Goal: Task Accomplishment & Management: Manage account settings

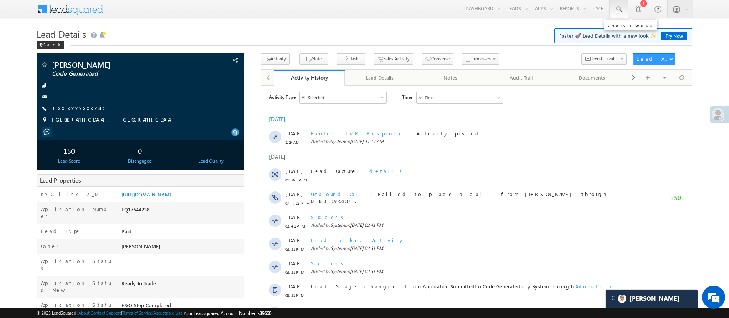
click at [486, 11] on span at bounding box center [619, 9] width 8 height 8
paste input "EQ29797732"
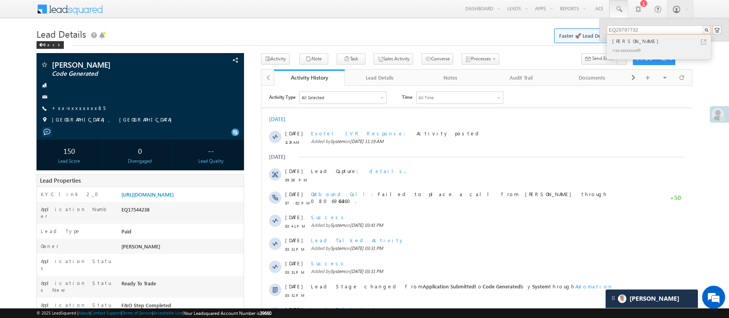
type input "EQ29797732"
click at [486, 48] on div "+xx-xxxxxxxx49" at bounding box center [662, 49] width 103 height 9
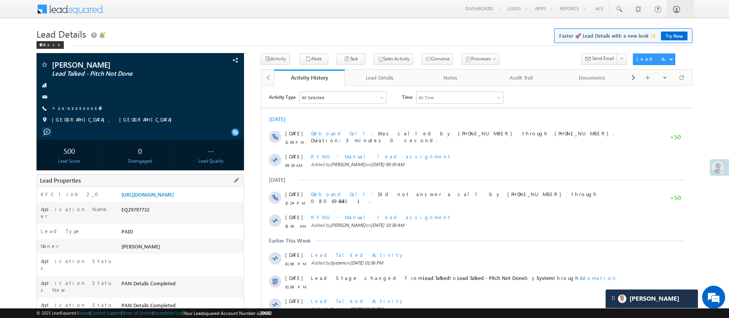
click at [141, 216] on div "EQ29797732" at bounding box center [181, 211] width 124 height 11
copy div "EQ29797732"
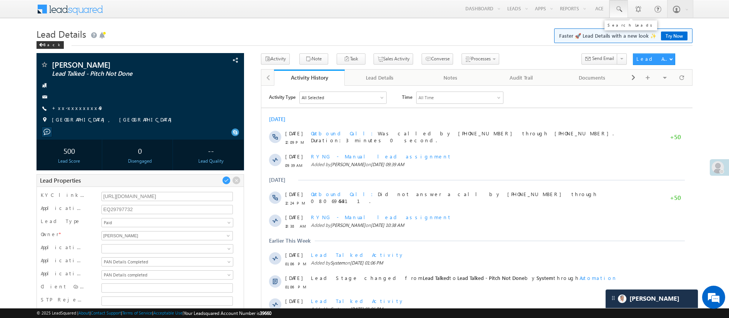
click at [617, 5] on link at bounding box center [618, 9] width 18 height 18
paste input "EQ29954565"
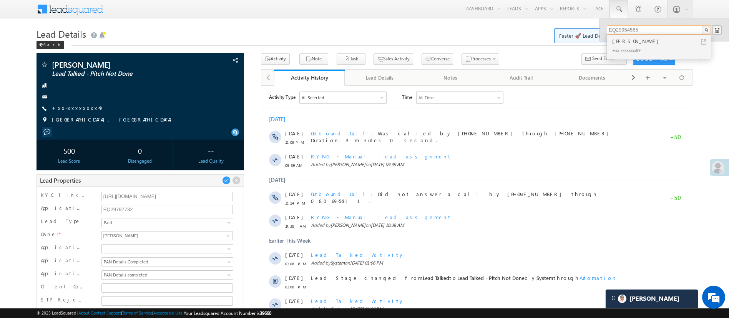
type input "EQ29954565"
click at [659, 48] on div "+xx-xxxxxxxx89" at bounding box center [662, 49] width 103 height 9
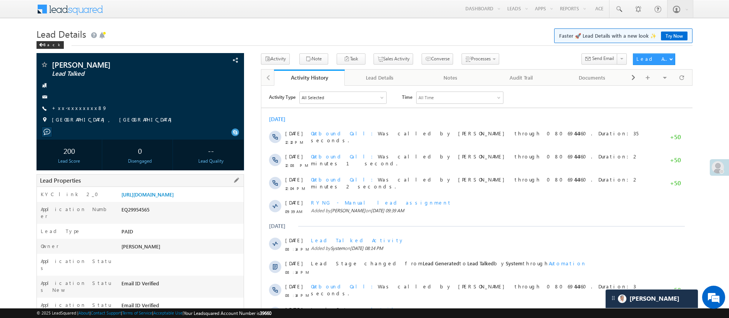
click at [137, 216] on div "EQ29954565" at bounding box center [181, 211] width 124 height 11
copy div "EQ29954565"
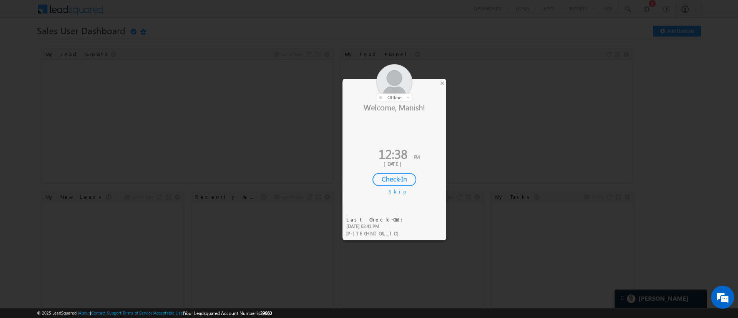
click at [439, 82] on div at bounding box center [394, 83] width 104 height 38
click at [441, 90] on div at bounding box center [394, 83] width 104 height 38
click at [443, 86] on div "×" at bounding box center [442, 83] width 8 height 8
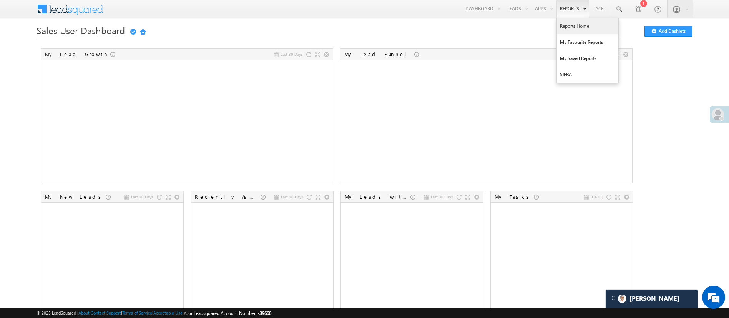
click at [491, 24] on link "Reports Home" at bounding box center [587, 26] width 61 height 16
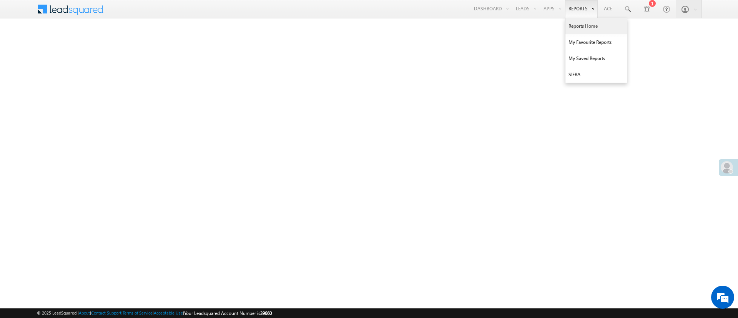
click at [578, 24] on link "Reports Home" at bounding box center [595, 26] width 61 height 16
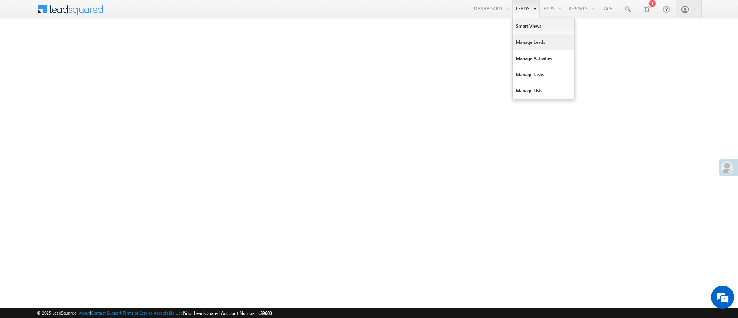
click at [519, 42] on link "Manage Leads" at bounding box center [543, 42] width 61 height 16
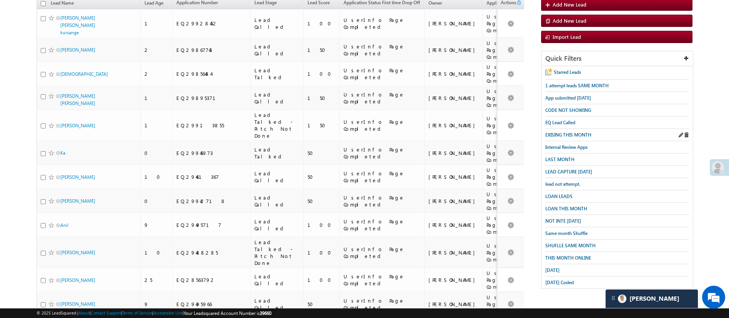
scroll to position [95, 0]
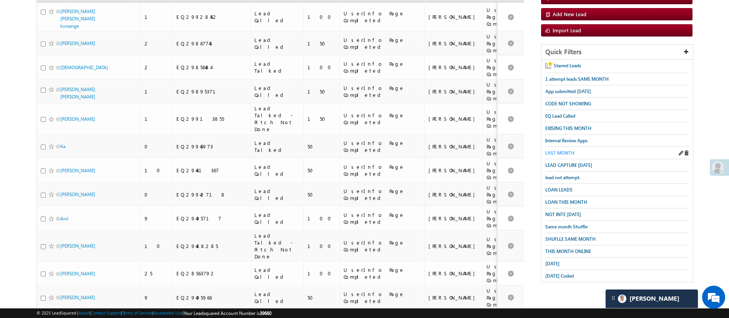
click at [569, 156] on span "LAST MONTH" at bounding box center [559, 153] width 29 height 6
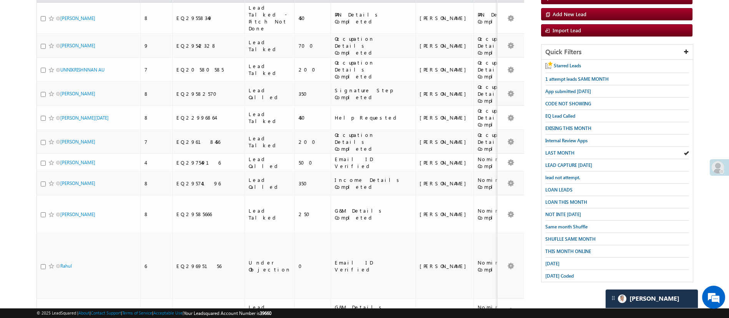
scroll to position [0, 0]
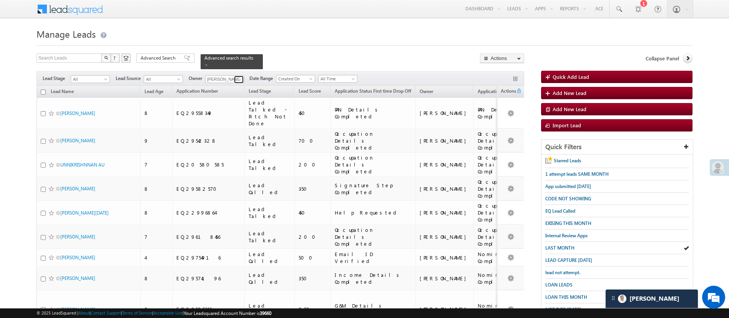
click at [239, 78] on span at bounding box center [240, 79] width 6 height 6
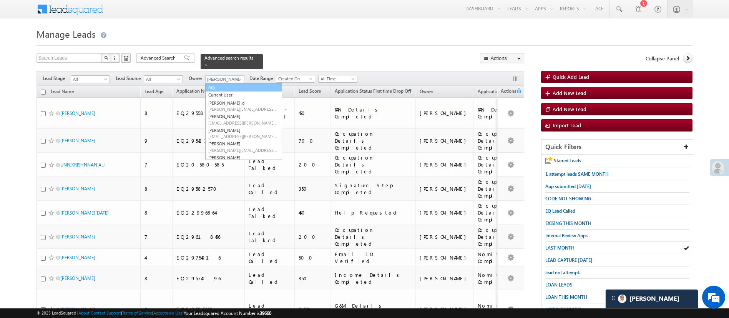
click at [240, 89] on link "Any" at bounding box center [243, 87] width 77 height 9
type input "Any"
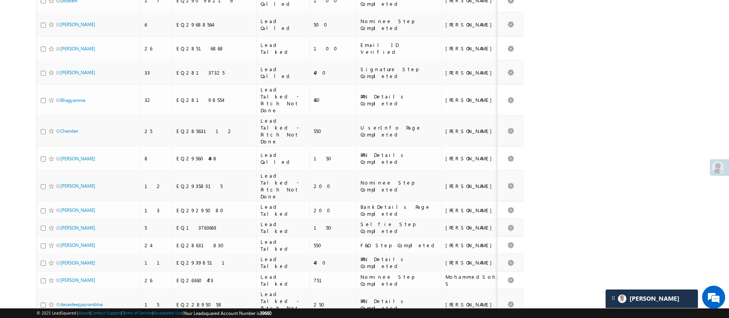
scroll to position [4029, 0]
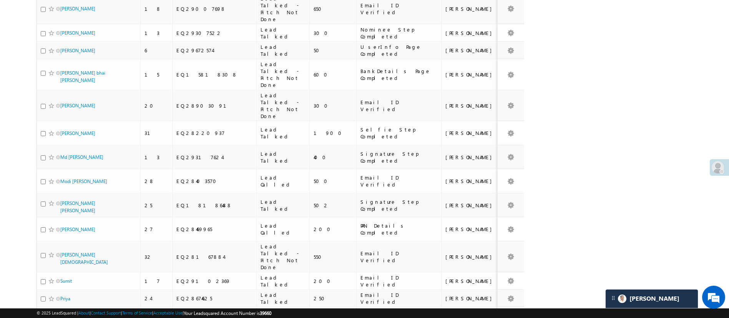
click at [61, 278] on li "25" at bounding box center [62, 280] width 18 height 8
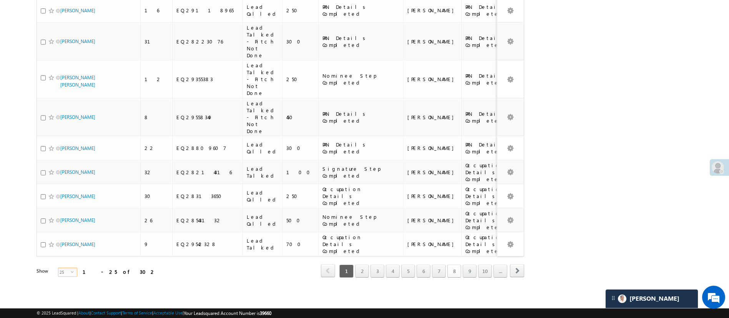
scroll to position [353, 0]
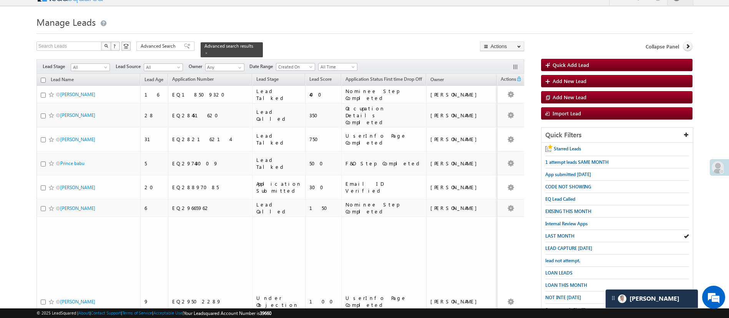
scroll to position [0, 0]
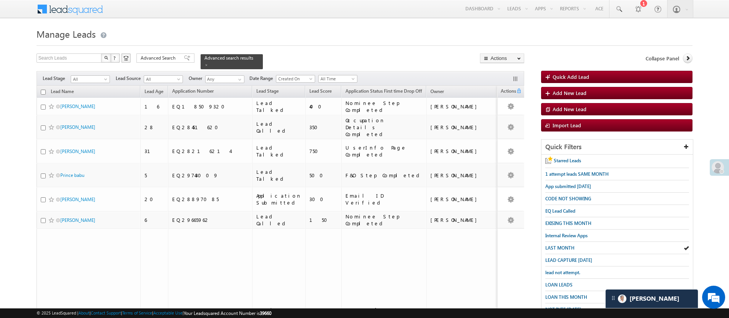
click at [43, 90] on input "checkbox" at bounding box center [43, 92] width 5 height 5
checkbox input "true"
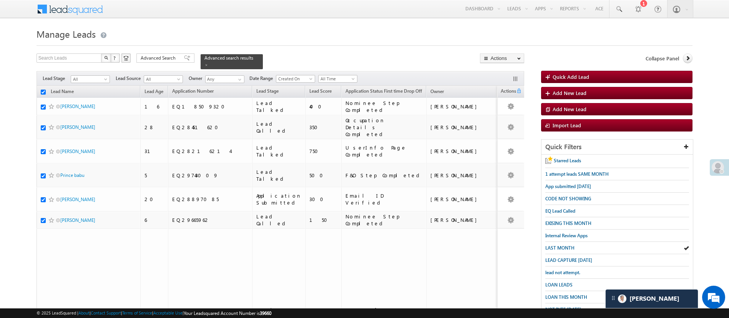
checkbox input "true"
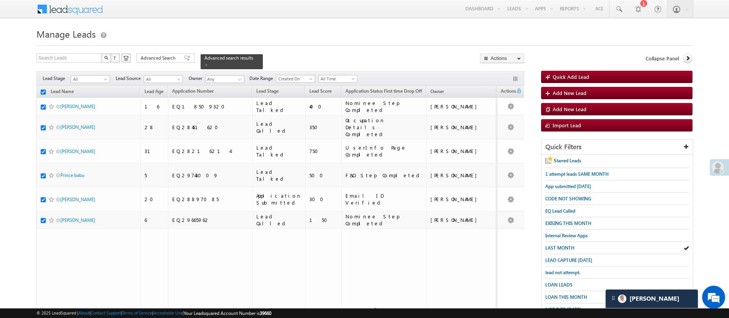
checkbox input "true"
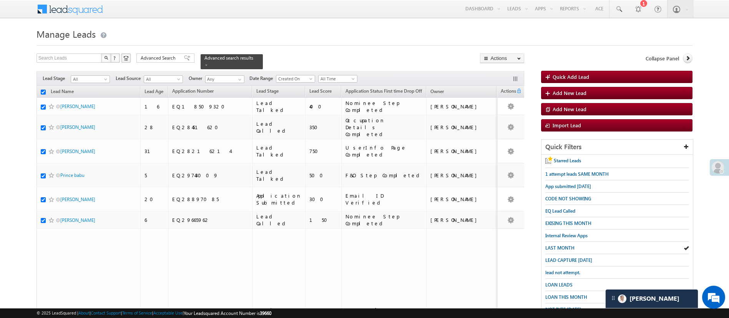
checkbox input "true"
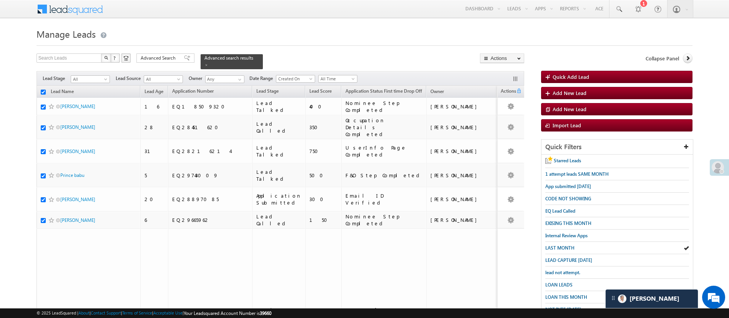
checkbox input "true"
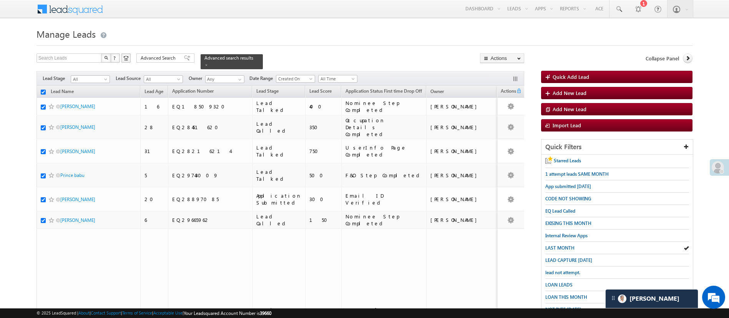
checkbox input "true"
click at [515, 116] on link "Change Owner" at bounding box center [501, 115] width 43 height 9
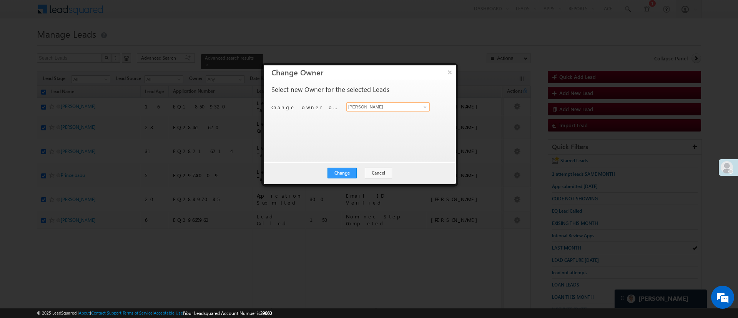
click at [418, 105] on input "[PERSON_NAME]" at bounding box center [387, 106] width 83 height 9
click at [397, 117] on link "Monika Jain Monika.Jain@angelbroking.com" at bounding box center [387, 118] width 83 height 15
type input "[PERSON_NAME]"
click at [347, 171] on button "Change" at bounding box center [341, 173] width 29 height 11
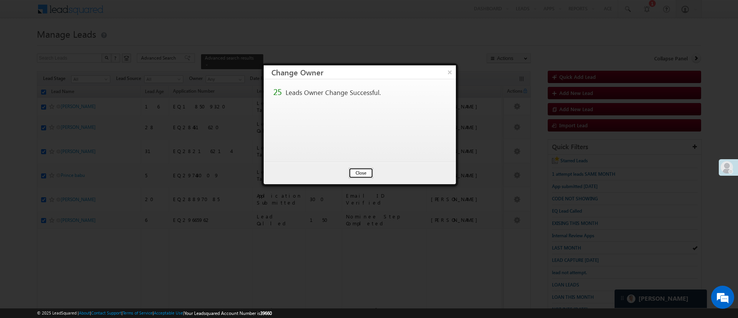
click at [373, 176] on button "Close" at bounding box center [360, 173] width 25 height 11
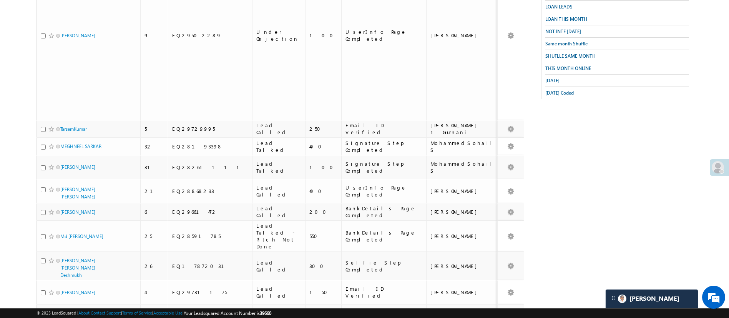
scroll to position [433, 0]
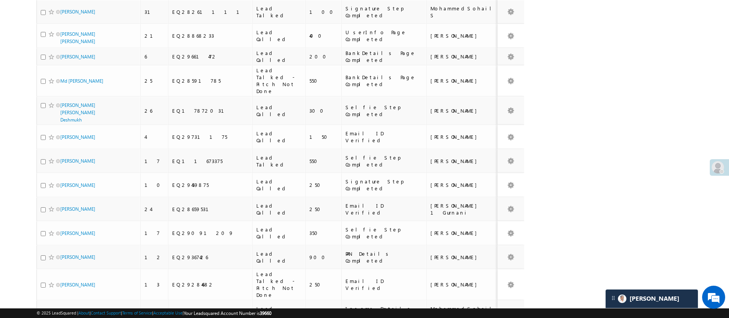
click at [68, 271] on li "15" at bounding box center [62, 272] width 18 height 8
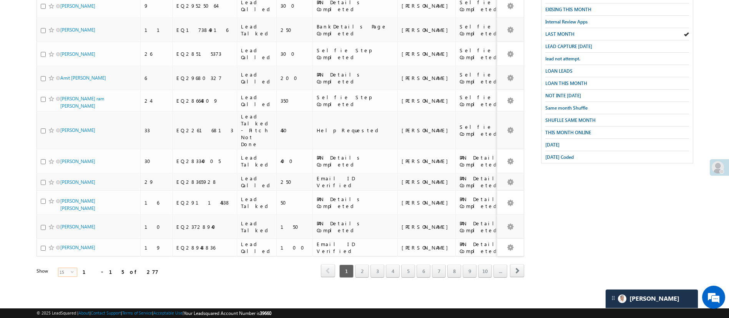
scroll to position [138, 0]
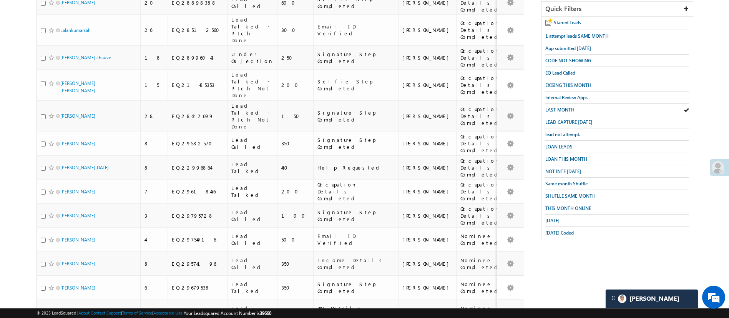
scroll to position [0, 0]
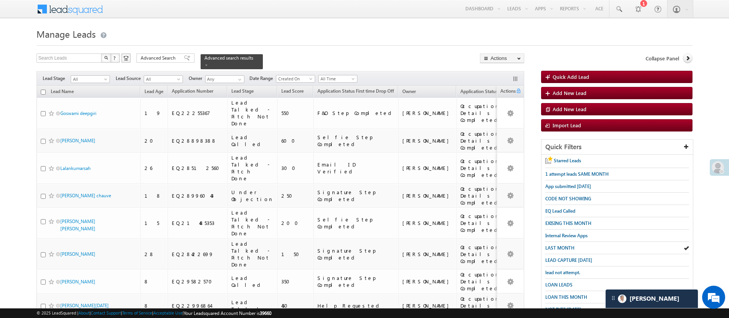
click at [43, 90] on input "checkbox" at bounding box center [43, 92] width 5 height 5
checkbox input "true"
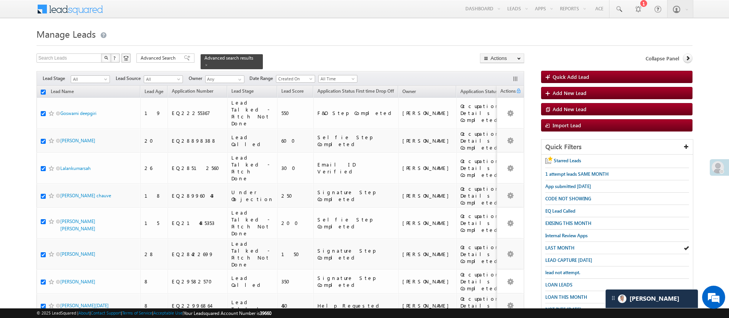
checkbox input "true"
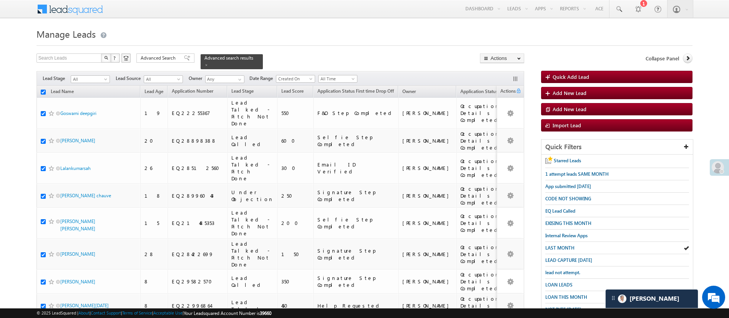
checkbox input "true"
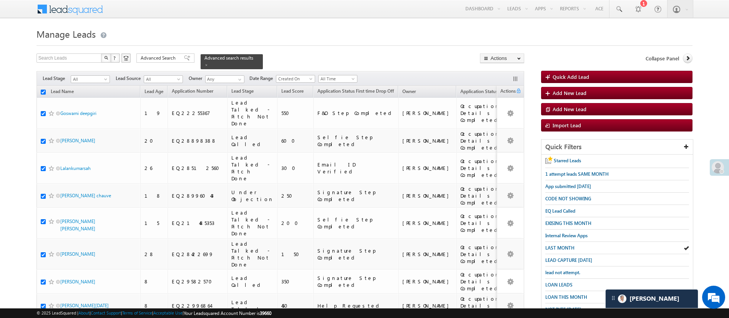
checkbox input "true"
click at [504, 113] on link "Change Owner" at bounding box center [501, 115] width 43 height 9
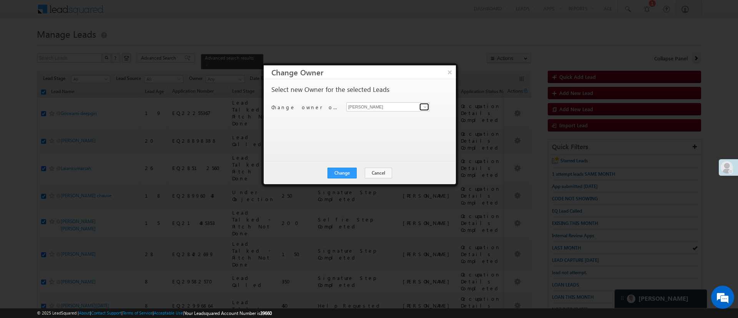
click at [421, 109] on link at bounding box center [424, 107] width 10 height 8
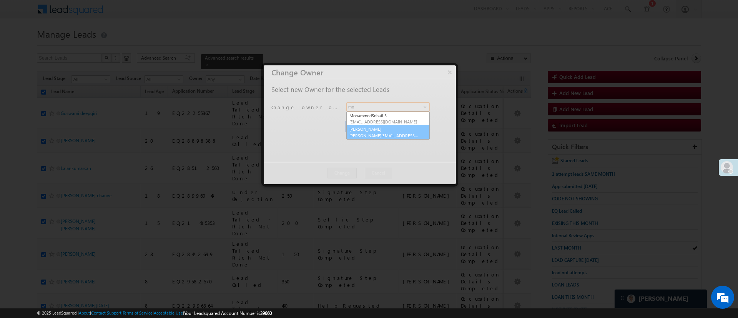
click at [387, 134] on span "[PERSON_NAME][EMAIL_ADDRESS][DOMAIN_NAME]" at bounding box center [383, 136] width 69 height 6
type input "[PERSON_NAME]"
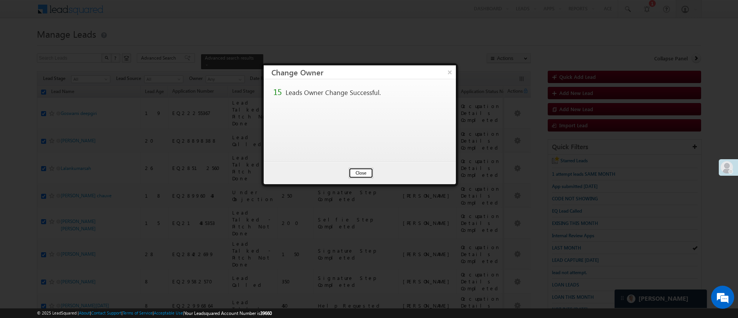
click at [363, 170] on button "Close" at bounding box center [360, 173] width 25 height 11
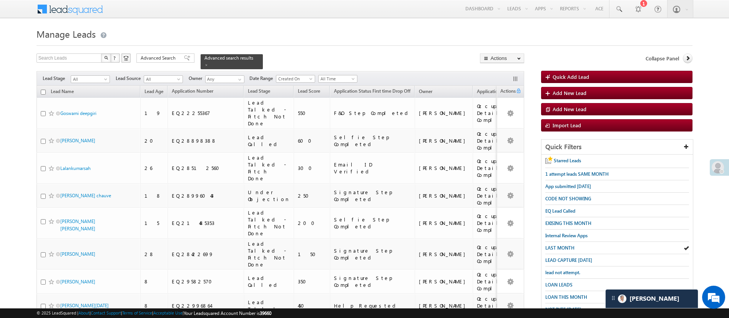
click at [43, 90] on input "checkbox" at bounding box center [43, 92] width 5 height 5
checkbox input "true"
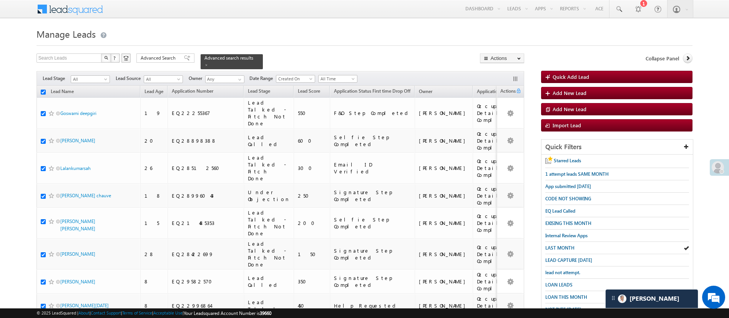
checkbox input "true"
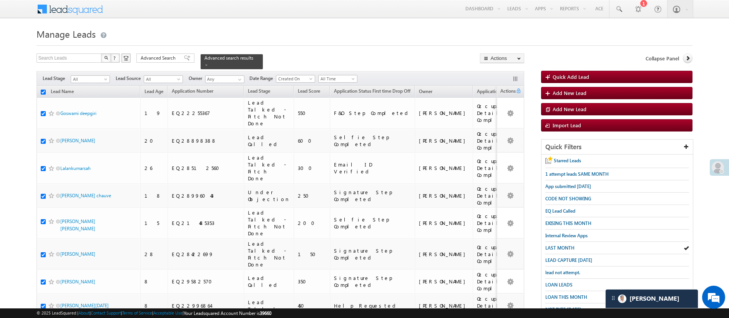
checkbox input "true"
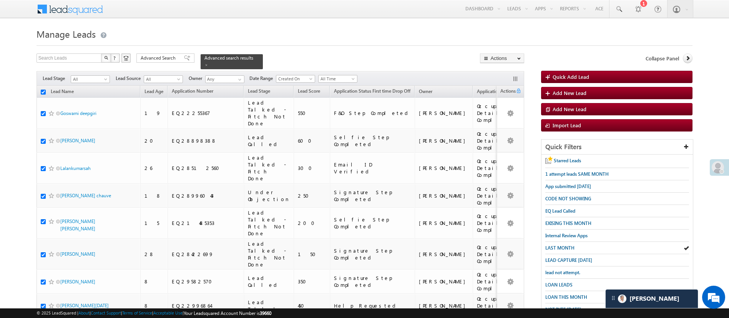
checkbox input "true"
click at [506, 118] on link "Change Owner" at bounding box center [501, 115] width 43 height 9
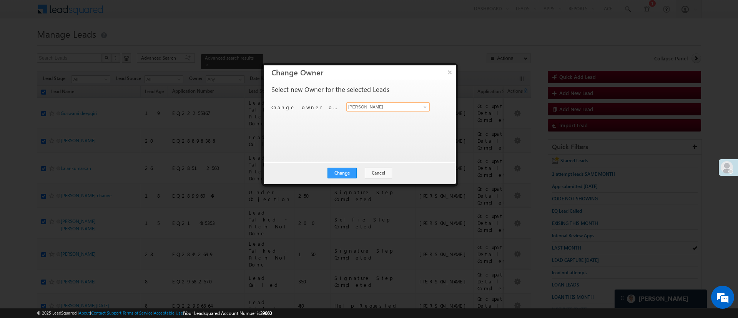
click at [413, 109] on input "[PERSON_NAME]" at bounding box center [387, 106] width 83 height 9
click at [407, 115] on link "Monika Jain Monika.Jain@angelbroking.com" at bounding box center [387, 118] width 83 height 15
type input "[PERSON_NAME]"
click at [348, 175] on button "Change" at bounding box center [341, 173] width 29 height 11
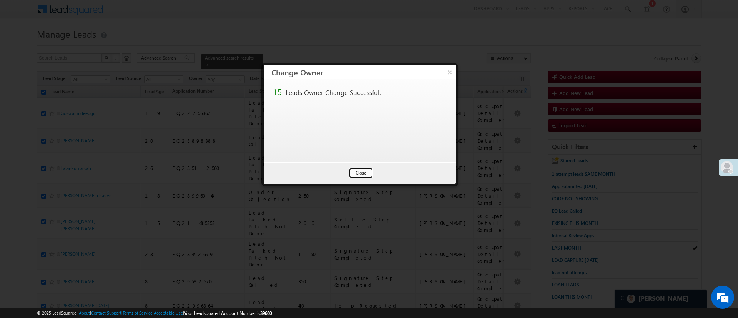
click at [366, 174] on button "Close" at bounding box center [360, 173] width 25 height 11
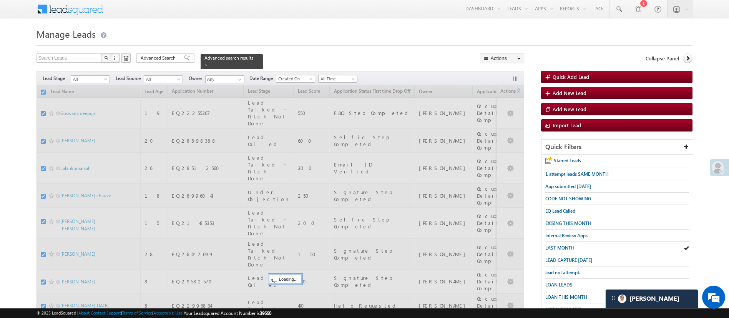
checkbox input "false"
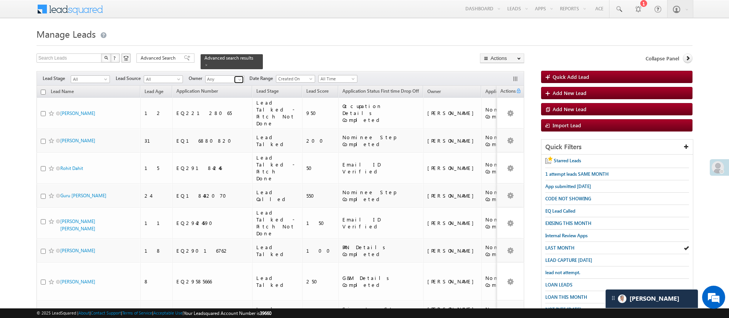
click at [242, 76] on span at bounding box center [240, 79] width 6 height 6
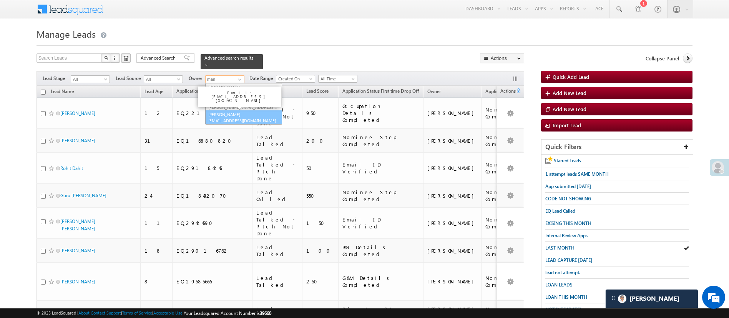
click at [243, 110] on link "Manish Panchal Manish.1Panchal@angelbroking.com" at bounding box center [243, 117] width 77 height 15
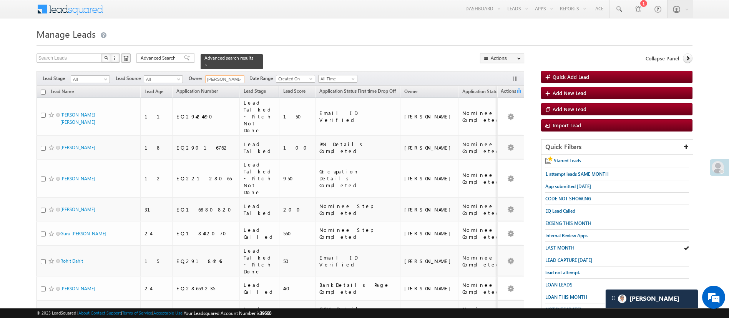
type input "[PERSON_NAME]"
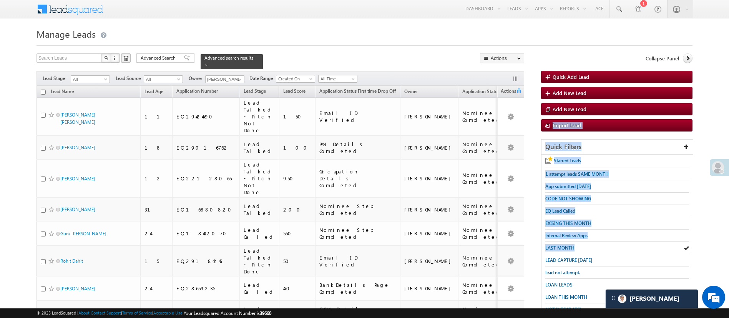
drag, startPoint x: 725, startPoint y: 101, endPoint x: 737, endPoint y: 240, distance: 139.6
click at [729, 240] on html "Menu Manish Panchal Manis h.1Pa nchal @ange lbrok ing.c om" at bounding box center [364, 205] width 729 height 410
click at [45, 90] on input "checkbox" at bounding box center [43, 92] width 5 height 5
checkbox input "true"
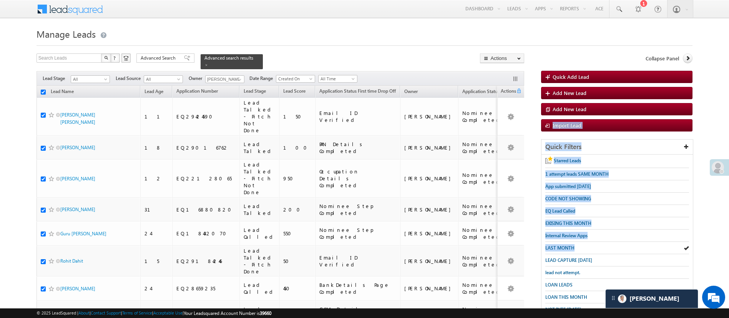
checkbox input "true"
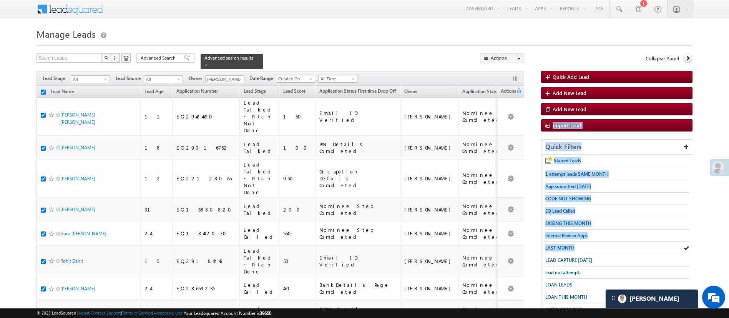
checkbox input "true"
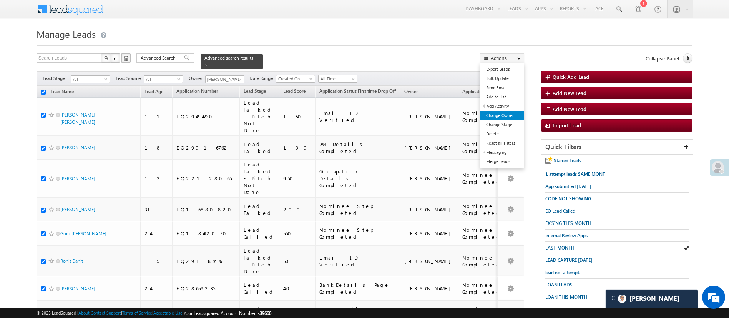
click at [508, 116] on link "Change Owner" at bounding box center [501, 115] width 43 height 9
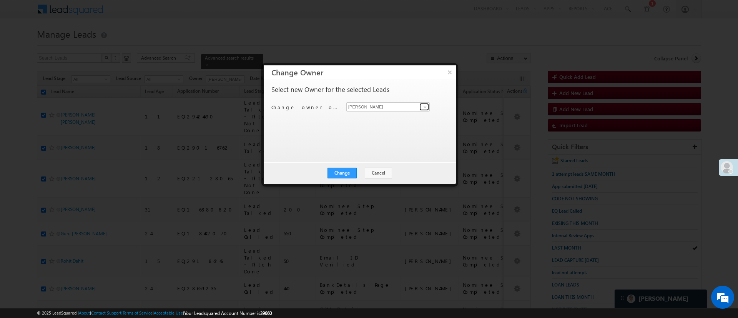
click at [422, 107] on span at bounding box center [425, 107] width 6 height 6
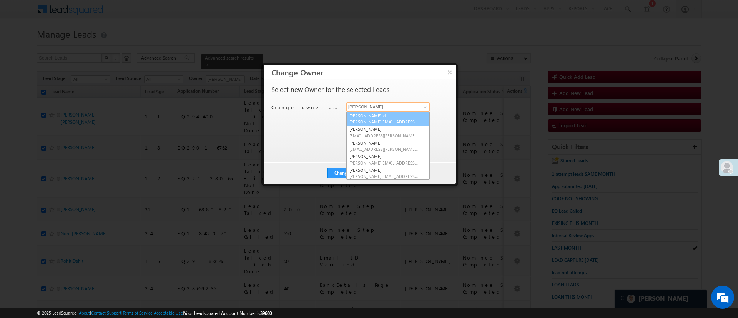
click at [400, 119] on span "[PERSON_NAME][EMAIL_ADDRESS][DOMAIN_NAME]" at bounding box center [383, 122] width 69 height 6
type input "[PERSON_NAME] .d"
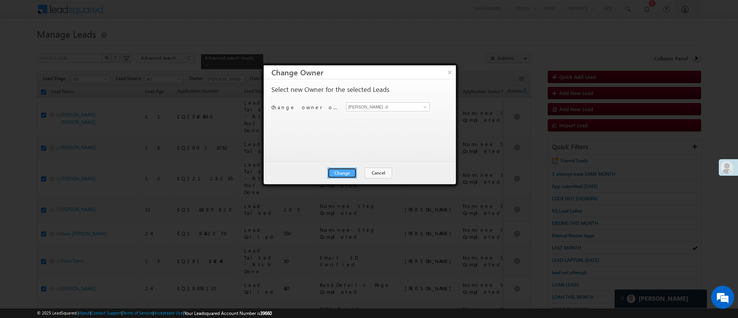
click at [341, 171] on button "Change" at bounding box center [341, 173] width 29 height 11
click at [364, 170] on button "Close" at bounding box center [360, 173] width 25 height 11
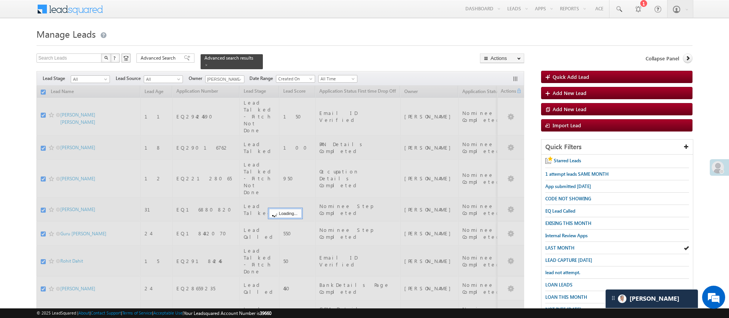
checkbox input "false"
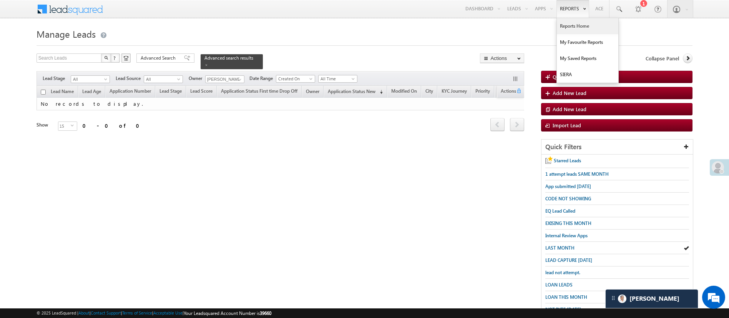
click at [572, 28] on link "Reports Home" at bounding box center [587, 26] width 61 height 16
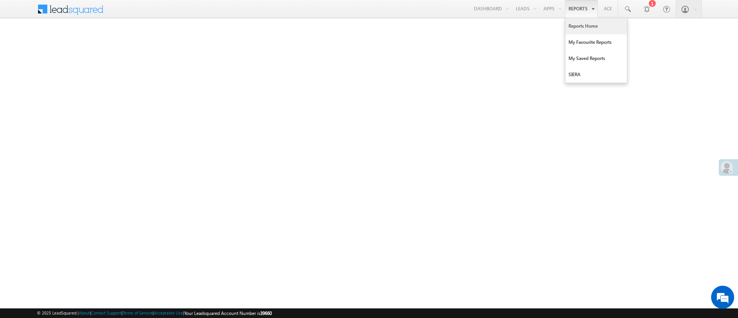
click at [590, 24] on link "Reports Home" at bounding box center [595, 26] width 61 height 16
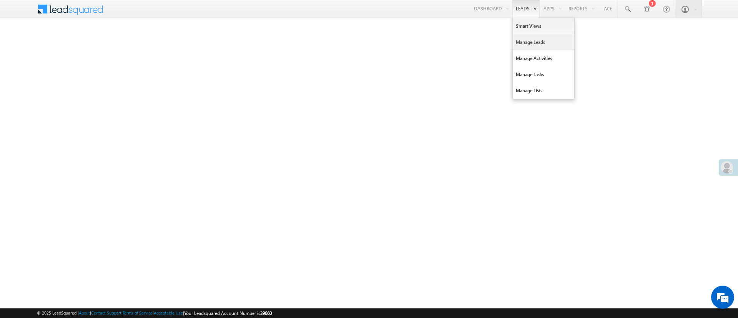
click at [535, 43] on link "Manage Leads" at bounding box center [543, 42] width 61 height 16
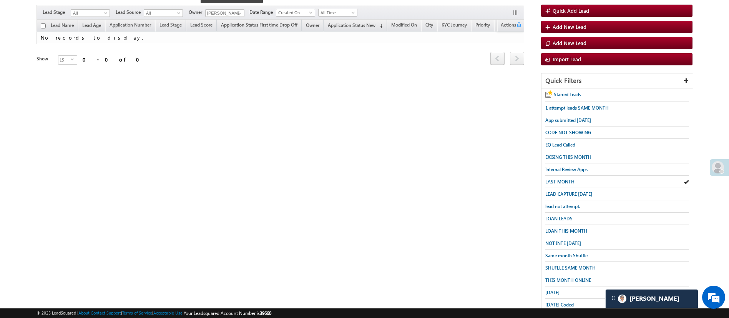
scroll to position [67, 0]
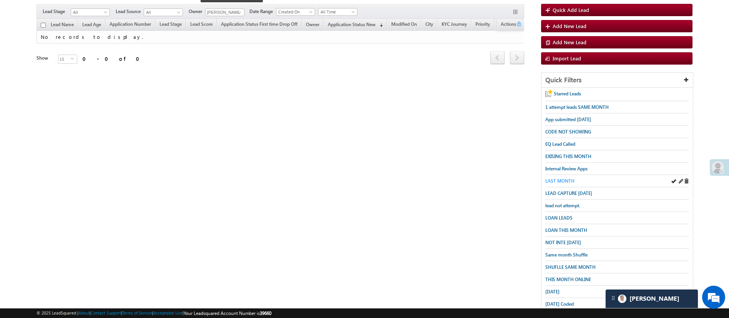
click at [562, 178] on span "LAST MONTH" at bounding box center [559, 181] width 29 height 6
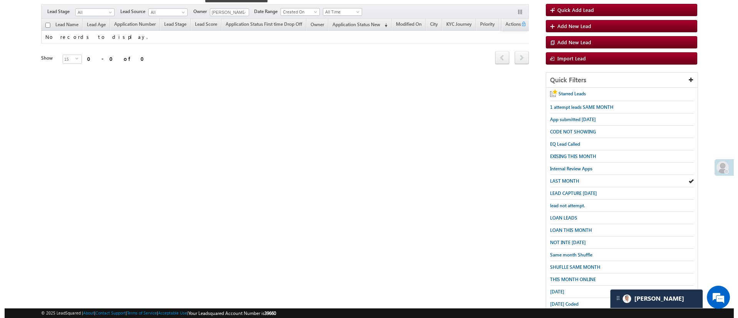
scroll to position [0, 0]
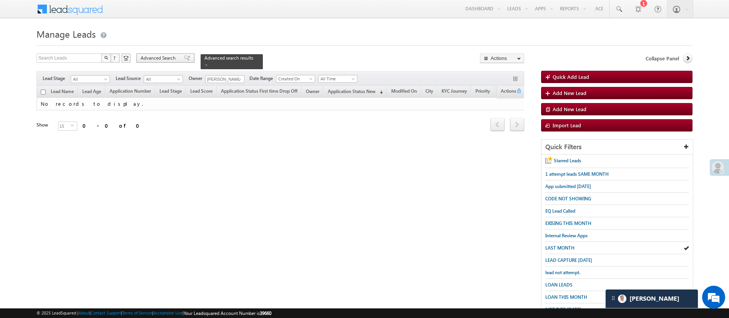
click at [164, 61] on span "Advanced Search" at bounding box center [159, 58] width 37 height 7
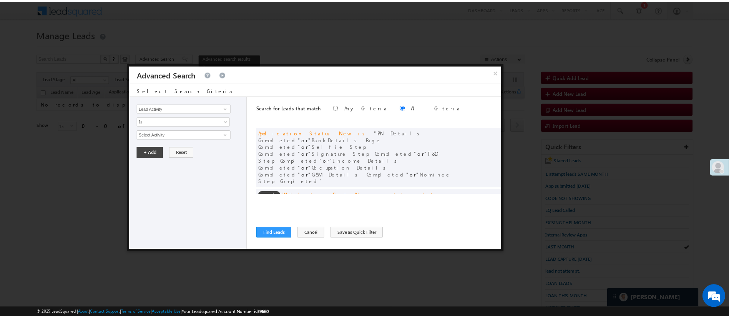
scroll to position [58, 0]
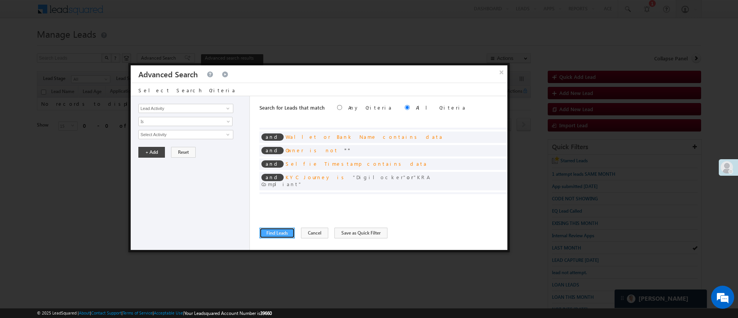
click at [276, 229] on button "Find Leads" at bounding box center [276, 232] width 35 height 11
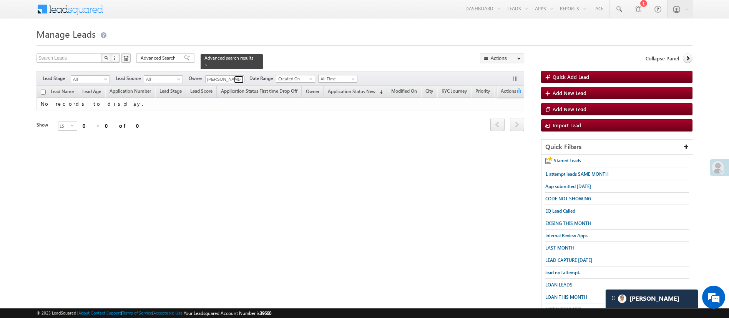
click at [239, 76] on span at bounding box center [240, 79] width 6 height 6
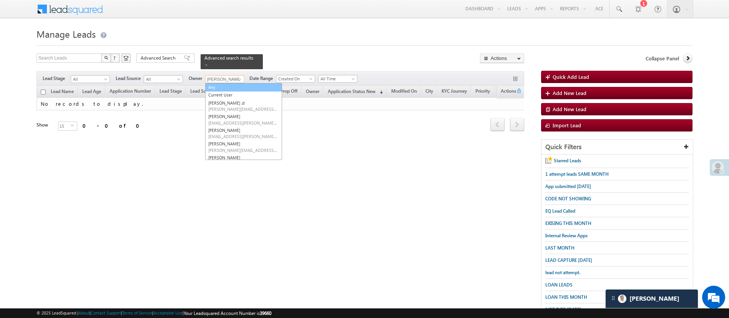
click at [235, 83] on link "Any" at bounding box center [243, 87] width 77 height 9
type input "Any"
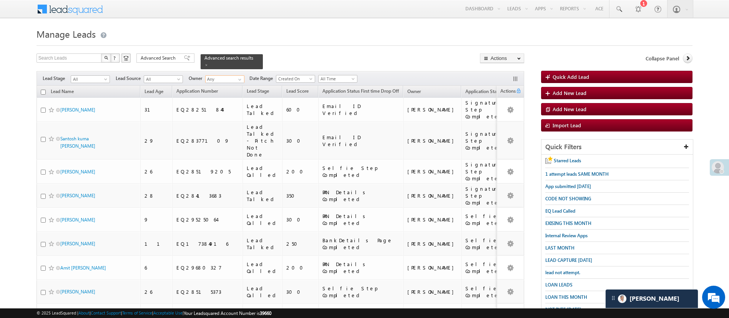
scroll to position [138, 0]
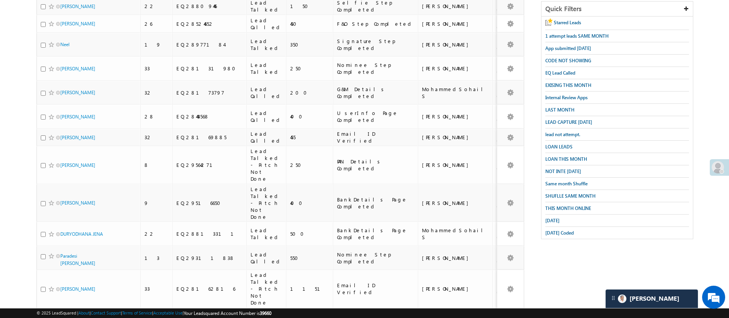
scroll to position [0, 0]
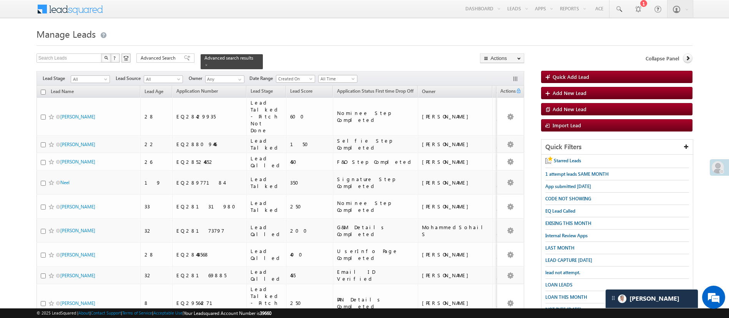
click at [44, 90] on input "checkbox" at bounding box center [43, 92] width 5 height 5
checkbox input "true"
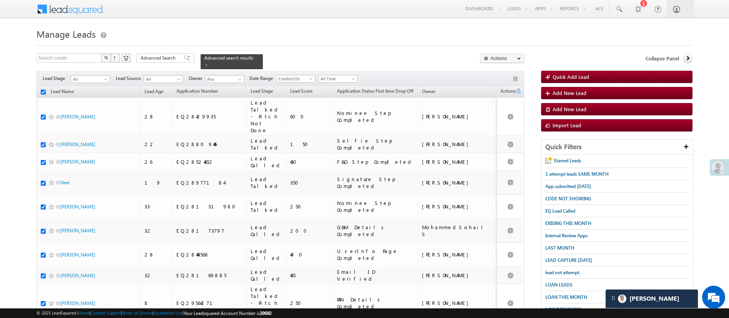
checkbox input "true"
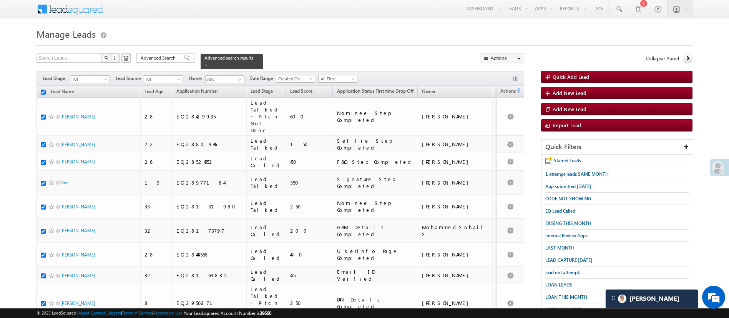
checkbox input "true"
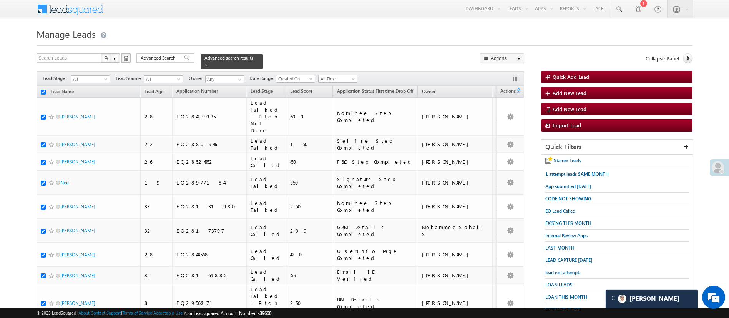
checkbox input "true"
click at [514, 116] on link "Change Owner" at bounding box center [501, 115] width 43 height 9
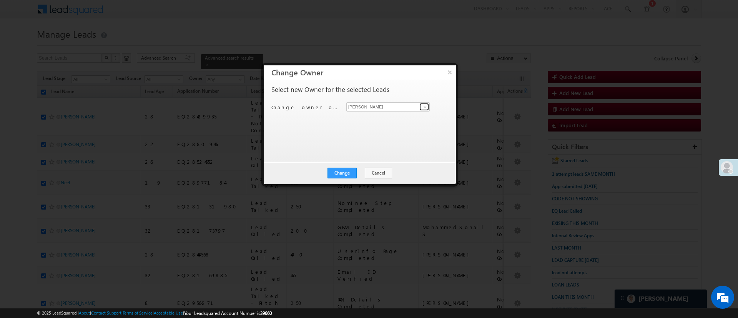
click at [422, 108] on span at bounding box center [425, 107] width 6 height 6
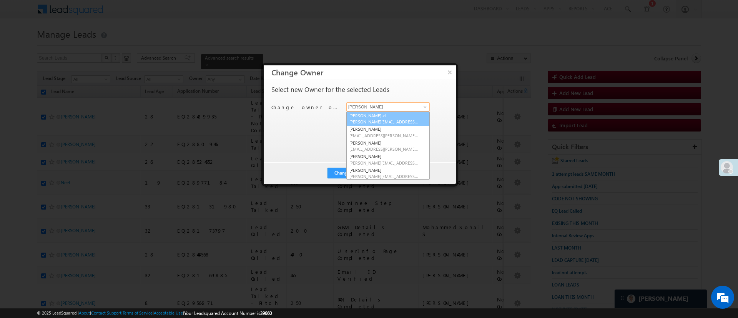
click at [402, 113] on link "[PERSON_NAME] .d [PERSON_NAME][EMAIL_ADDRESS][DOMAIN_NAME]" at bounding box center [387, 118] width 83 height 15
type input "[PERSON_NAME] .d"
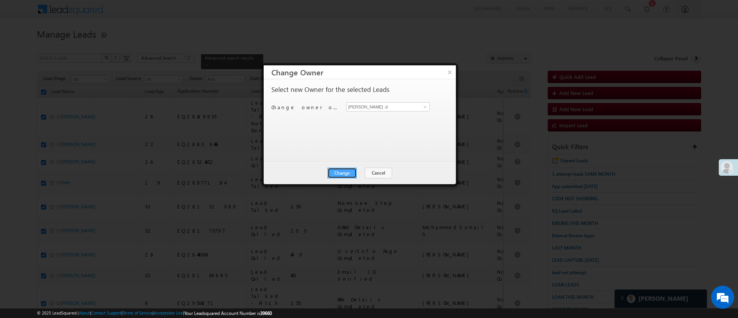
click at [344, 168] on button "Change" at bounding box center [341, 173] width 29 height 11
click at [359, 178] on div "Change Cancel Close" at bounding box center [360, 173] width 192 height 22
click at [359, 177] on button "Close" at bounding box center [360, 173] width 25 height 11
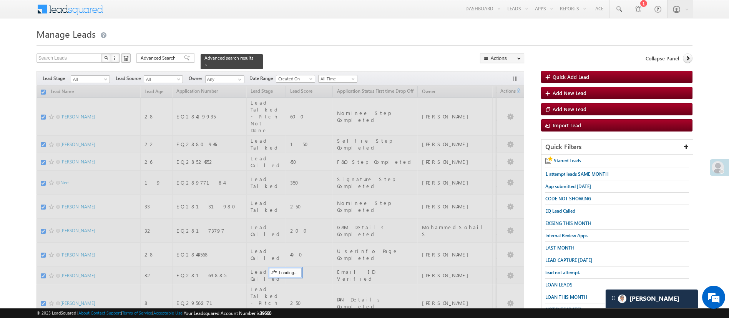
checkbox input "false"
